Goal: Information Seeking & Learning: Learn about a topic

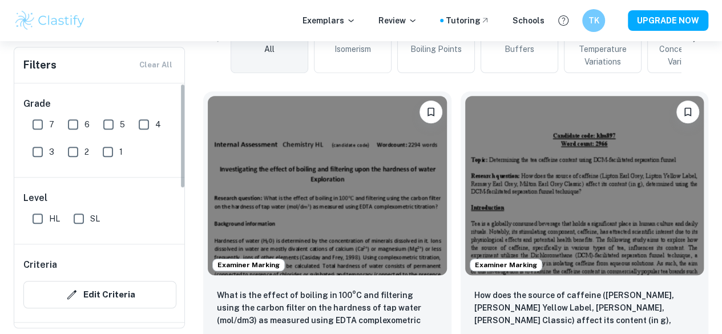
scroll to position [9, 0]
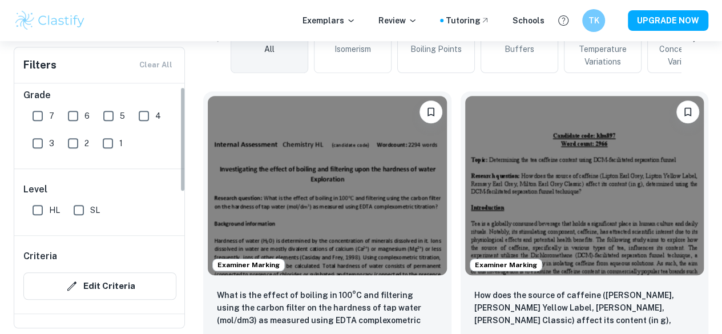
click at [83, 212] on input "SL" at bounding box center [78, 210] width 23 height 23
checkbox input "true"
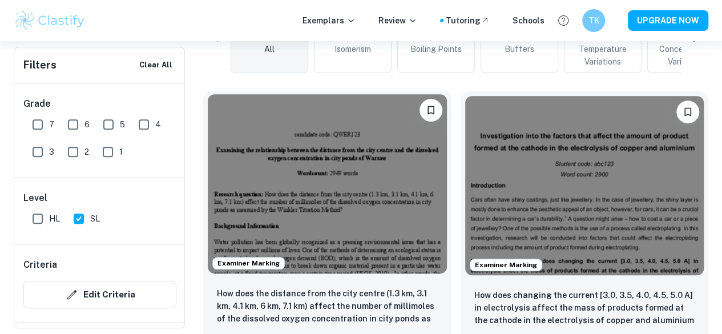
scroll to position [393, 0]
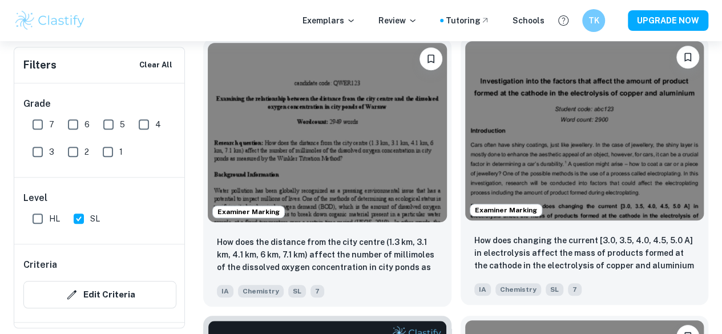
click at [475, 234] on respectively?"] "How does changing the current [3.0, 3.5, 4.0, 4.5, 5.0 A] in electrolysis affec…" at bounding box center [585, 253] width 221 height 39
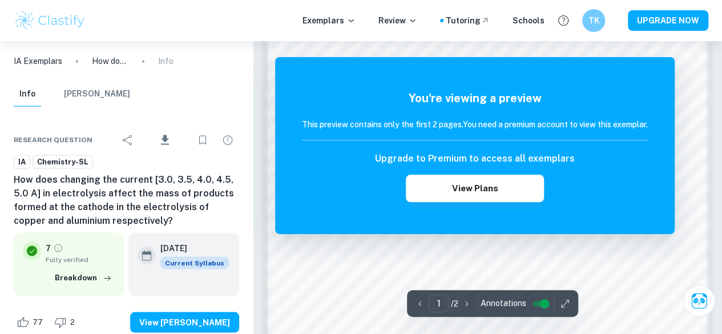
scroll to position [1043, 0]
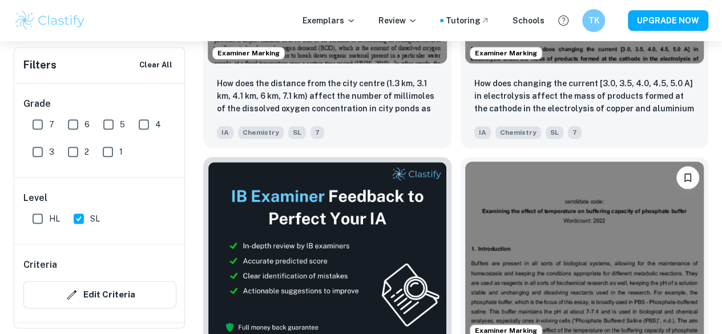
scroll to position [596, 0]
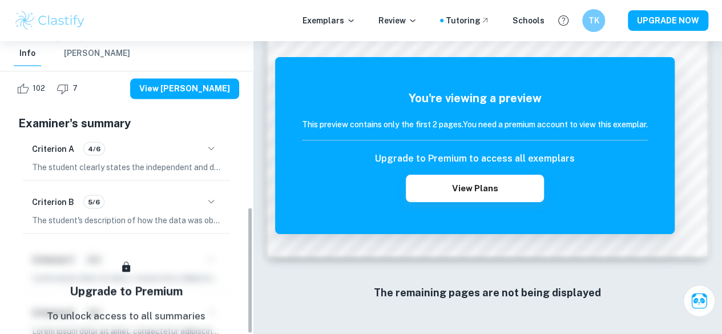
scroll to position [382, 0]
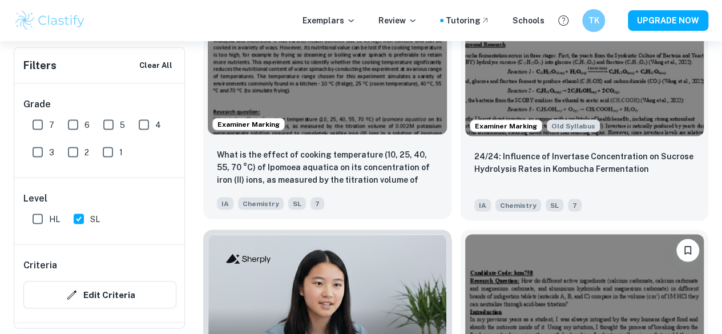
scroll to position [1035, 0]
